Goal: Browse casually: Explore the website without a specific task or goal

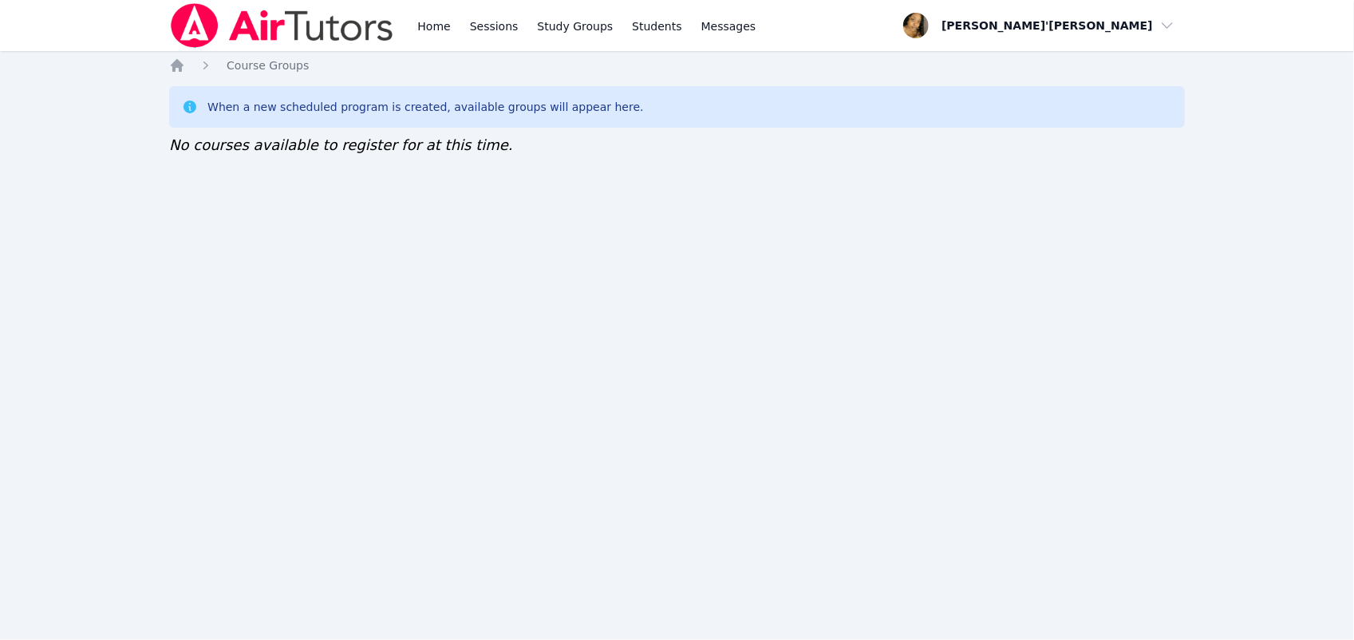
click at [226, 6] on img at bounding box center [282, 25] width 226 height 45
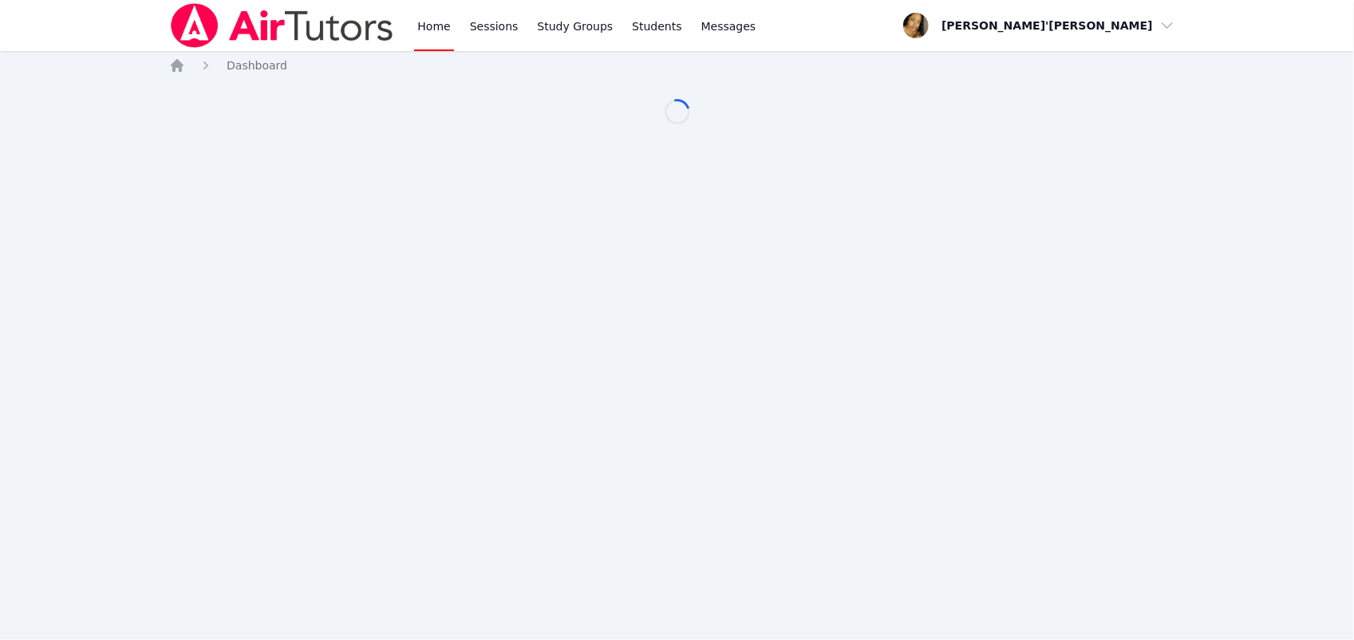
click at [65, 109] on div "Home Sessions Study Groups Students Messages Open user menu Lee'Tayna Hostick O…" at bounding box center [677, 320] width 1354 height 640
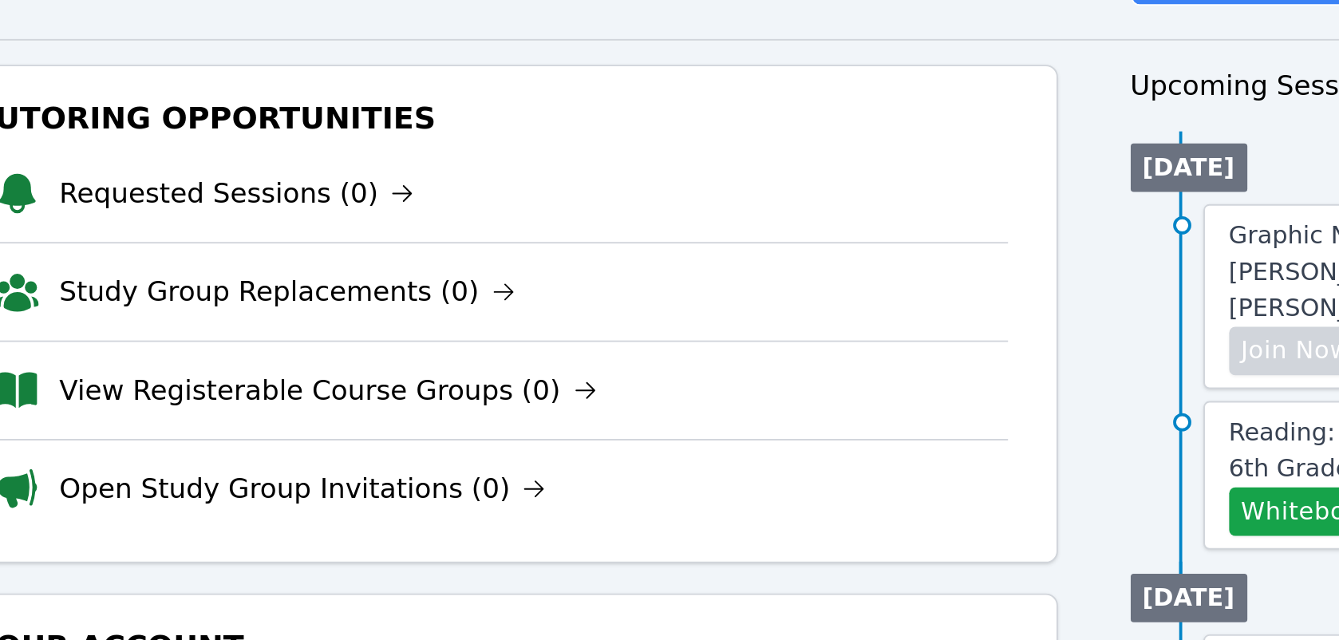
click at [231, 203] on h3 "Tutoring Opportunities" at bounding box center [461, 207] width 560 height 29
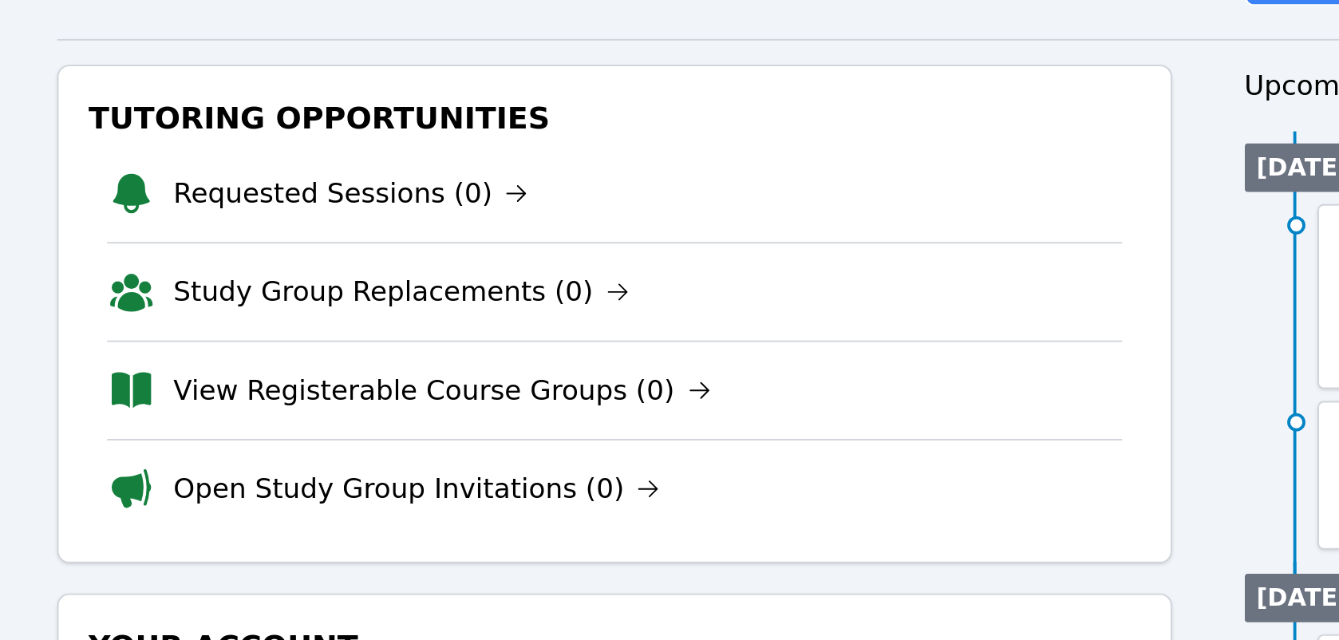
click at [172, 203] on div "Tutoring Opportunities Requested Sessions (0) Study Group Replacements (0) View…" at bounding box center [461, 311] width 587 height 263
